Goal: Check status: Check status

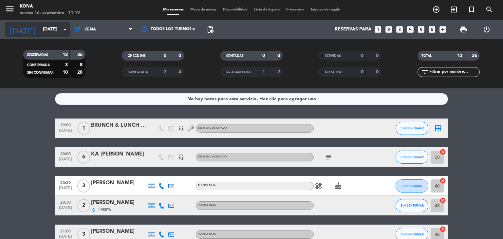
click at [56, 32] on input "[DATE]" at bounding box center [71, 30] width 62 height 12
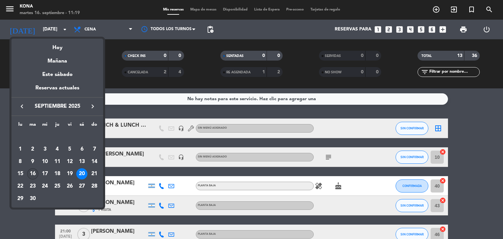
click at [33, 171] on div "16" at bounding box center [32, 173] width 11 height 11
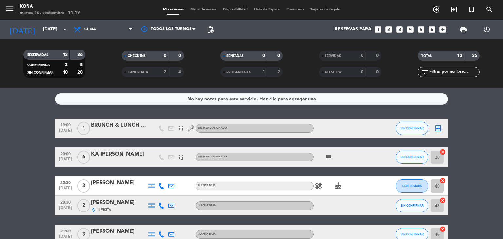
type input "[DATE]"
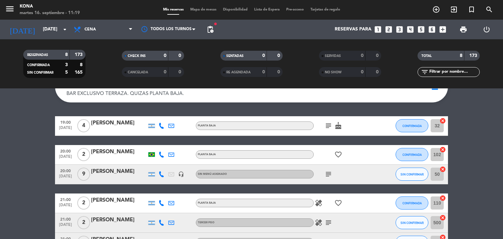
scroll to position [52, 0]
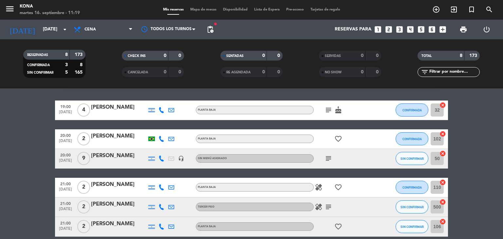
click at [161, 110] on icon at bounding box center [161, 110] width 6 height 6
click at [160, 101] on button "Copiar content_paste" at bounding box center [160, 99] width 20 height 7
click at [160, 140] on icon at bounding box center [161, 139] width 6 height 6
click at [158, 128] on span "Copiar" at bounding box center [155, 128] width 14 height 7
click at [160, 159] on icon at bounding box center [161, 158] width 6 height 6
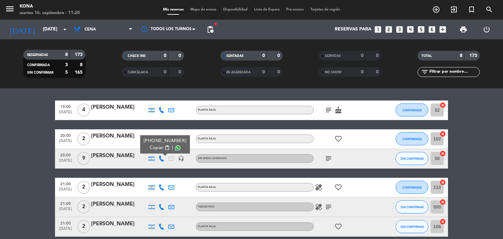
click at [157, 148] on span "Copiar" at bounding box center [157, 147] width 14 height 7
drag, startPoint x: 160, startPoint y: 192, endPoint x: 160, endPoint y: 187, distance: 4.9
click at [160, 187] on div at bounding box center [161, 187] width 10 height 19
click at [160, 187] on icon at bounding box center [161, 187] width 6 height 6
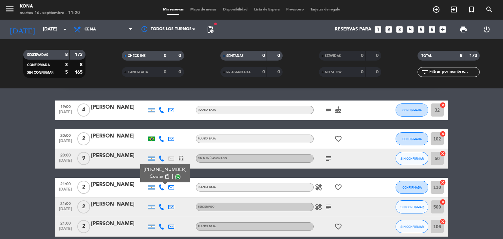
click at [160, 175] on span "Copiar" at bounding box center [157, 176] width 14 height 7
click at [164, 206] on icon at bounding box center [161, 207] width 6 height 6
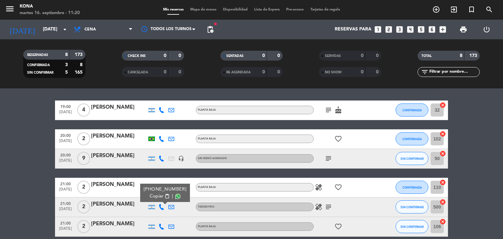
click at [160, 195] on span "Copiar" at bounding box center [157, 196] width 14 height 7
drag, startPoint x: 163, startPoint y: 227, endPoint x: 163, endPoint y: 233, distance: 5.9
click at [163, 227] on div at bounding box center [161, 226] width 10 height 19
click at [162, 224] on icon at bounding box center [161, 227] width 6 height 6
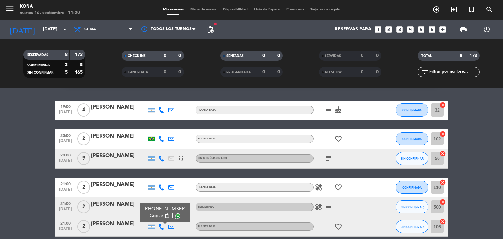
click at [158, 212] on span "Copiar" at bounding box center [157, 215] width 14 height 7
click at [10, 181] on bookings-row "19:00 [DATE] 4 [PERSON_NAME] PLANTA BAJA subject cake CONFIRMADA 32 cancel 20:0…" at bounding box center [251, 197] width 503 height 194
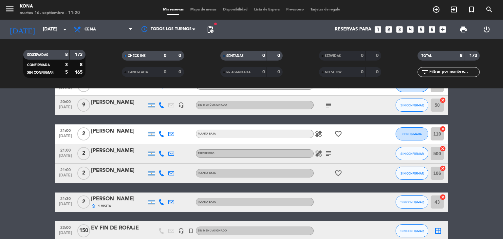
scroll to position [118, 0]
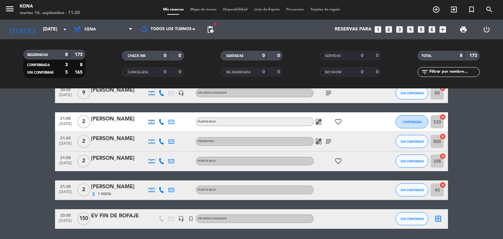
click at [164, 190] on div at bounding box center [161, 189] width 10 height 19
click at [164, 190] on icon at bounding box center [161, 190] width 6 height 6
click at [165, 181] on span "content_paste" at bounding box center [167, 179] width 5 height 5
click at [119, 162] on div "[PERSON_NAME]" at bounding box center [119, 158] width 56 height 9
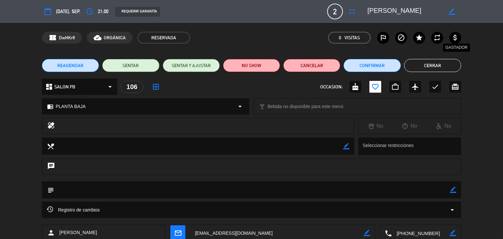
click at [454, 37] on icon "attach_money" at bounding box center [455, 38] width 8 height 8
click at [435, 67] on button "Cerrar" at bounding box center [432, 65] width 57 height 13
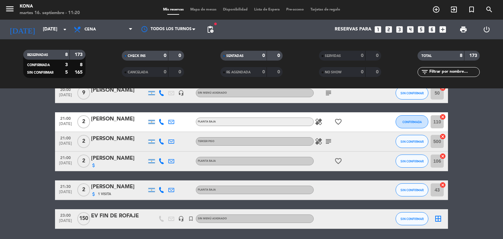
click at [133, 138] on div "[PERSON_NAME]" at bounding box center [119, 139] width 56 height 9
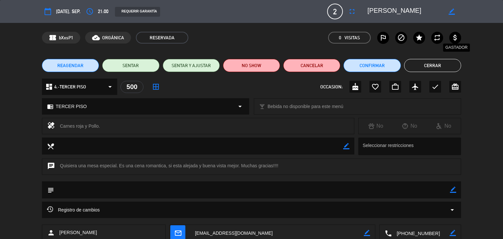
click at [456, 38] on icon "attach_money" at bounding box center [455, 38] width 8 height 8
click at [441, 63] on button "Cerrar" at bounding box center [432, 65] width 57 height 13
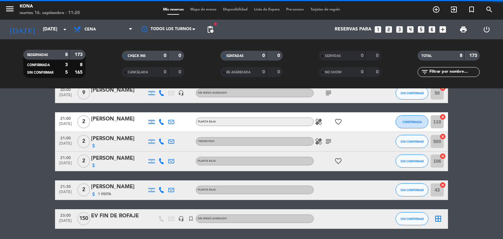
click at [117, 120] on div "[PERSON_NAME]" at bounding box center [119, 119] width 56 height 9
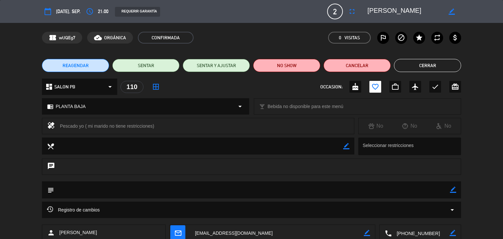
click at [459, 38] on div "confirmation_number wUQEg7 cloud_done ORGÁNICA CONFIRMADA 0 Visitas outlined_fl…" at bounding box center [251, 37] width 503 height 29
click at [459, 38] on label "attach_money" at bounding box center [455, 38] width 12 height 12
click at [433, 61] on button "Cerrar" at bounding box center [427, 65] width 67 height 13
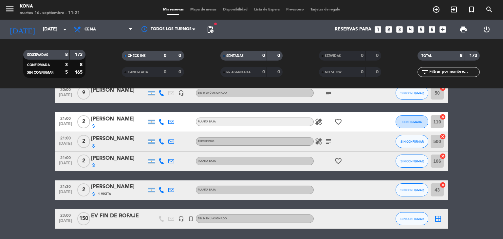
click at [16, 166] on bookings-row "19:00 [DATE] 4 [PERSON_NAME] PLANTA BAJA subject cake CONFIRMADA 32 cancel 20:0…" at bounding box center [251, 132] width 503 height 194
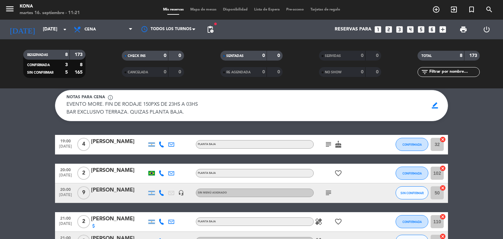
scroll to position [13, 0]
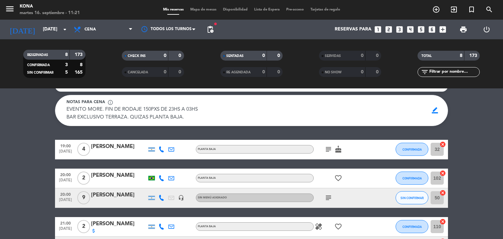
click at [114, 153] on div at bounding box center [119, 153] width 56 height 5
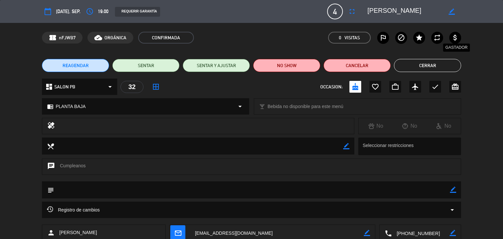
click at [457, 35] on icon "attach_money" at bounding box center [455, 38] width 8 height 8
click at [422, 72] on div "REAGENDAR SENTAR SENTAR Y AJUSTAR NO SHOW Cancelar Cerrar" at bounding box center [251, 65] width 503 height 26
click at [408, 62] on button "Cerrar" at bounding box center [427, 65] width 67 height 13
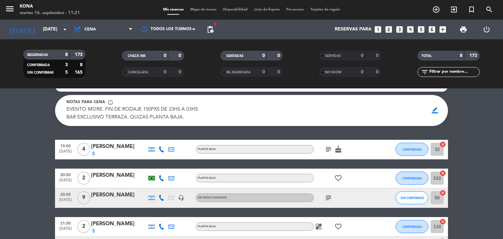
click at [99, 182] on div at bounding box center [119, 182] width 56 height 5
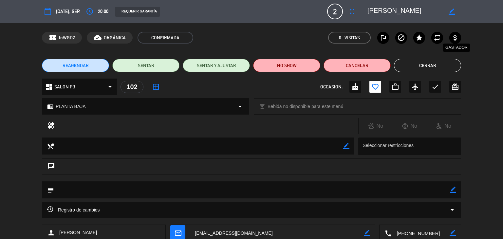
click at [458, 36] on icon "attach_money" at bounding box center [455, 38] width 8 height 8
click at [430, 63] on button "Cerrar" at bounding box center [427, 65] width 67 height 13
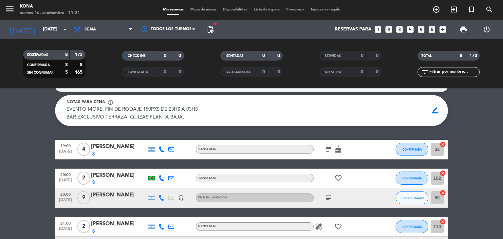
click at [118, 195] on div "[PERSON_NAME]" at bounding box center [119, 195] width 56 height 9
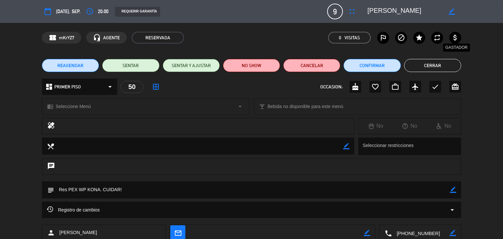
click at [458, 38] on icon "attach_money" at bounding box center [455, 38] width 8 height 8
click at [435, 58] on div "REAGENDAR SENTAR SENTAR Y AJUSTAR NO SHOW Cancelar Confirmar Cerrar" at bounding box center [251, 65] width 503 height 26
click at [438, 71] on button "Cerrar" at bounding box center [432, 65] width 57 height 13
